Goal: Navigation & Orientation: Understand site structure

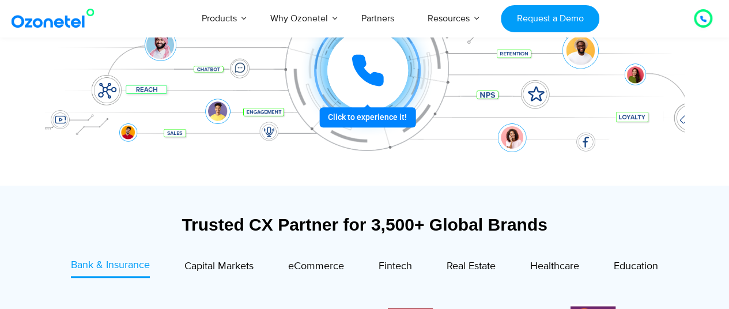
scroll to position [403, 0]
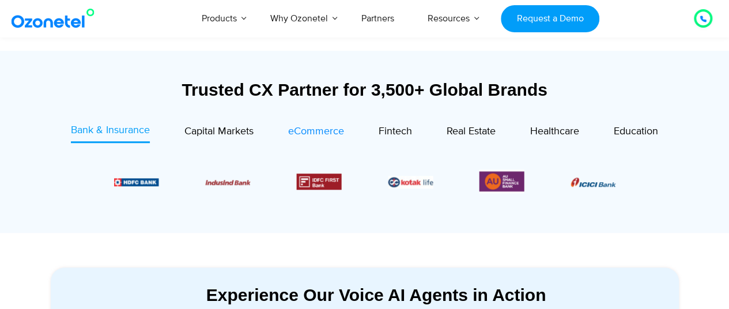
click at [308, 128] on span "eCommerce" at bounding box center [316, 131] width 56 height 13
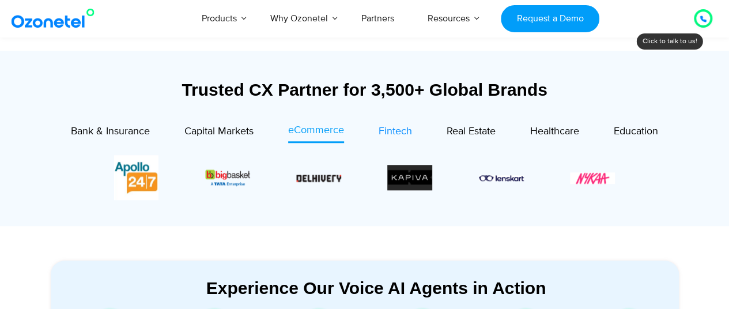
click at [394, 137] on span "Fintech" at bounding box center [394, 131] width 33 height 13
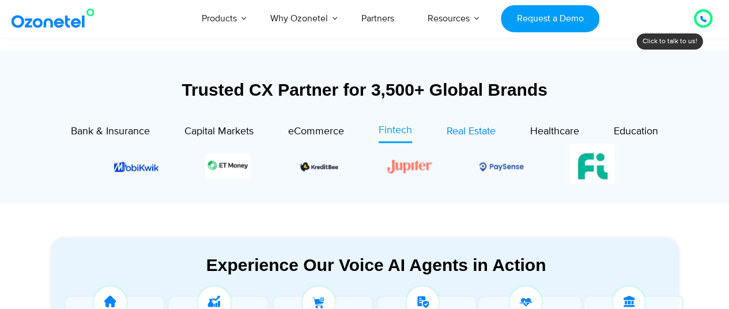
click at [464, 130] on span "Real Estate" at bounding box center [470, 131] width 49 height 13
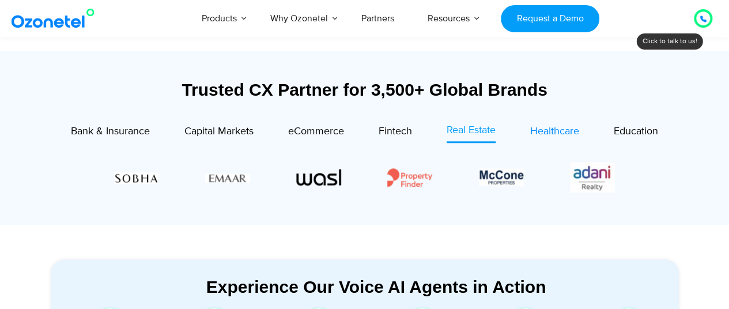
click at [556, 135] on span "Healthcare" at bounding box center [554, 131] width 49 height 13
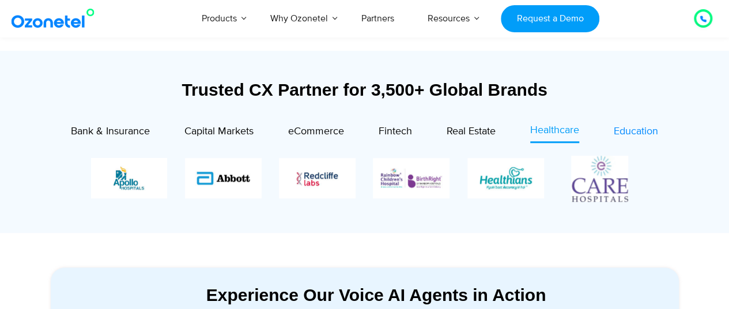
click at [615, 130] on span "Education" at bounding box center [635, 131] width 44 height 13
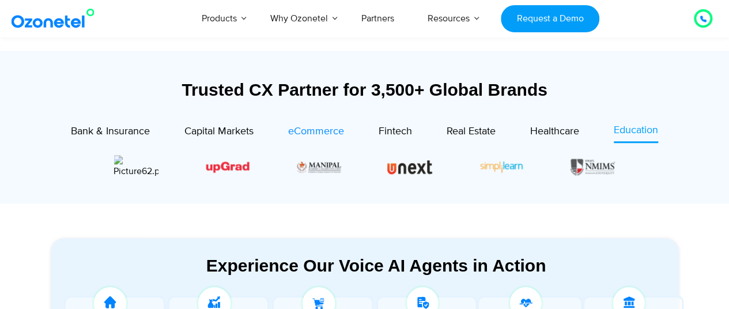
click at [289, 133] on span "eCommerce" at bounding box center [316, 131] width 56 height 13
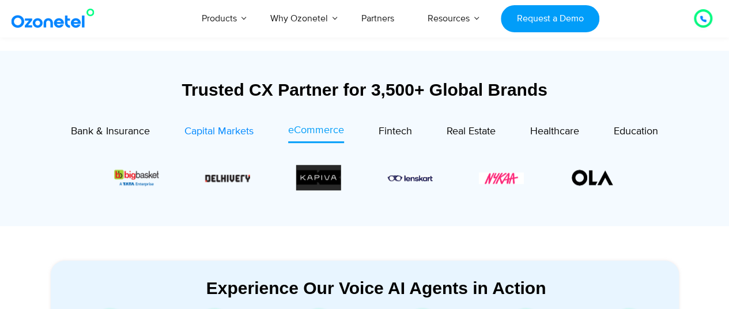
click at [210, 124] on div "Capital Markets" at bounding box center [218, 132] width 69 height 16
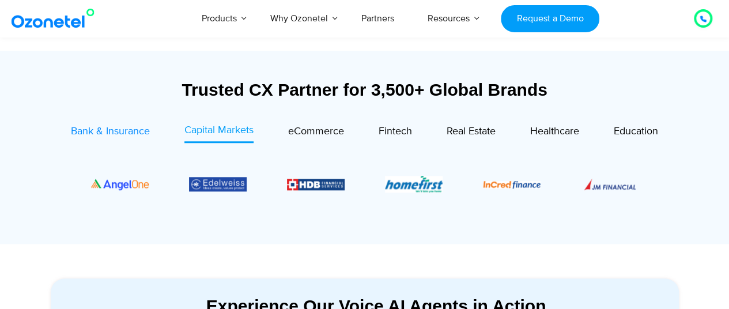
click at [138, 137] on span "Bank & Insurance" at bounding box center [110, 131] width 79 height 13
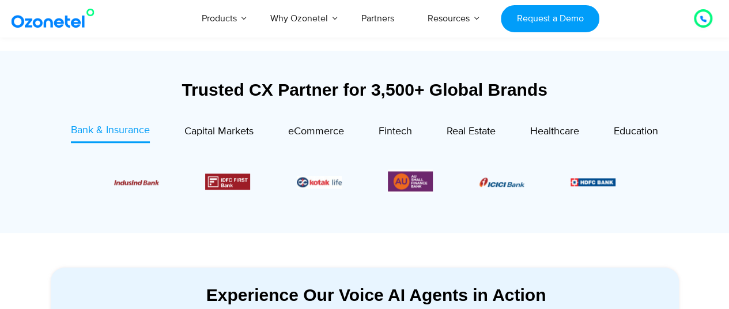
scroll to position [672, 0]
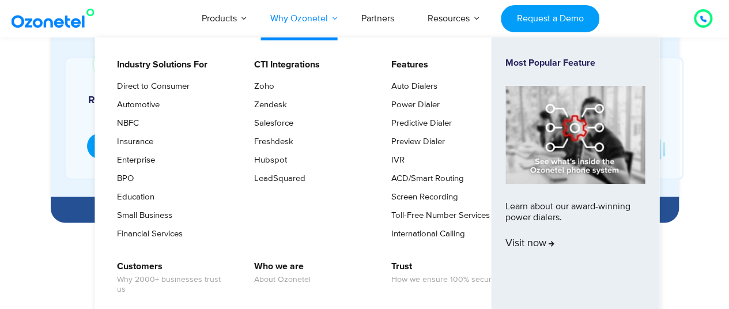
click at [288, 22] on link "Why Ozonetel" at bounding box center [298, 18] width 91 height 38
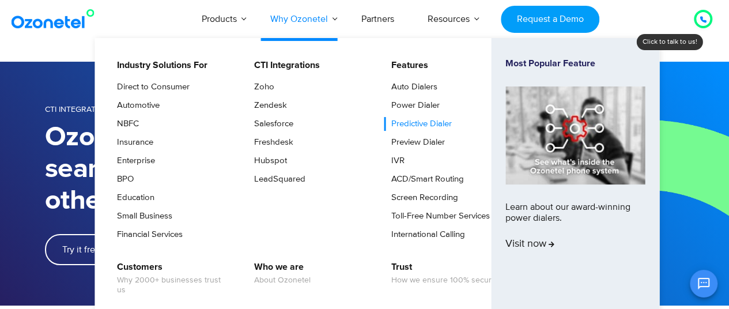
click at [422, 122] on link "Predictive Dialer" at bounding box center [419, 124] width 70 height 14
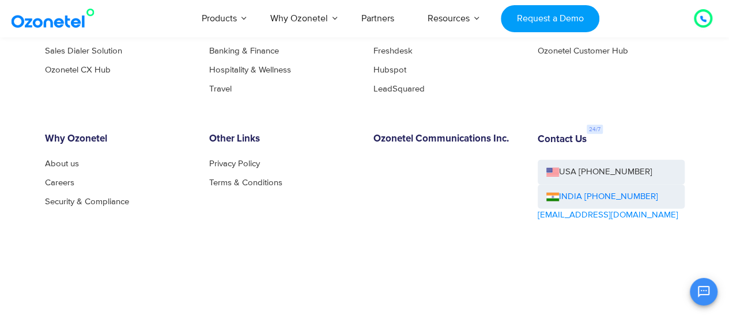
scroll to position [5803, 0]
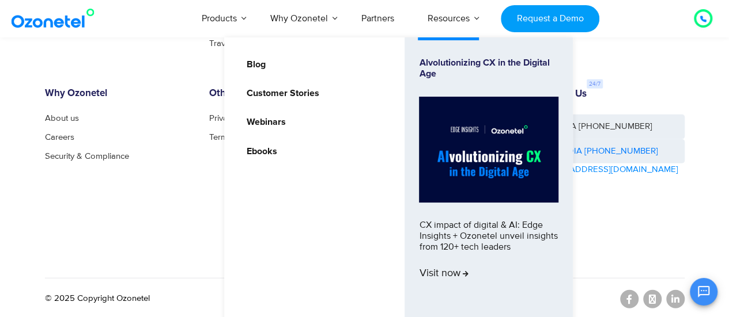
click at [451, 22] on link "Resources" at bounding box center [448, 18] width 75 height 38
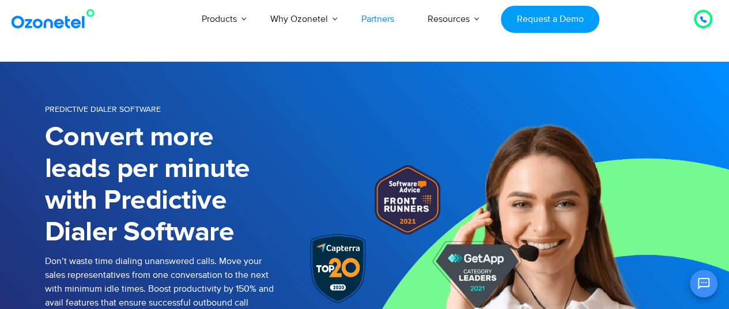
click at [370, 20] on link "Partners" at bounding box center [377, 19] width 66 height 38
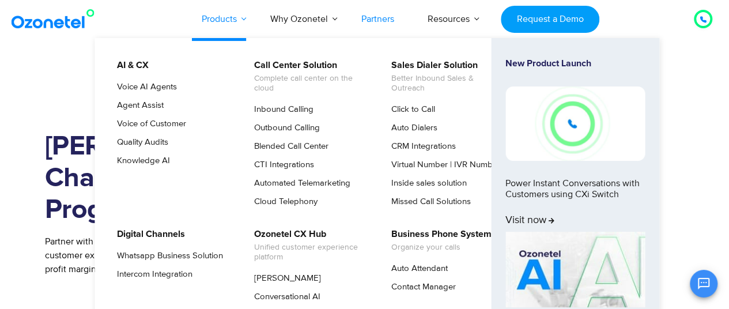
click at [217, 18] on link "Products" at bounding box center [219, 19] width 69 height 38
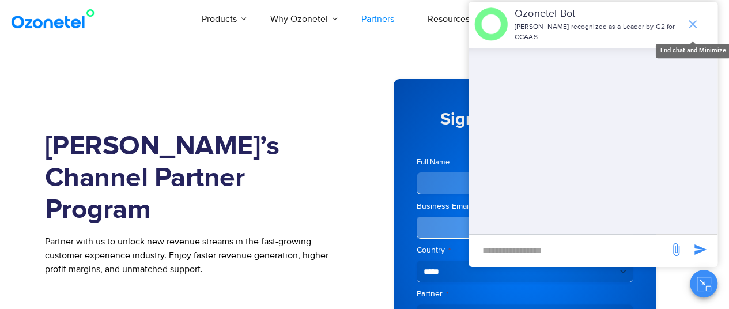
click at [689, 17] on icon "end chat or minimize" at bounding box center [692, 24] width 14 height 14
